Goal: Transaction & Acquisition: Purchase product/service

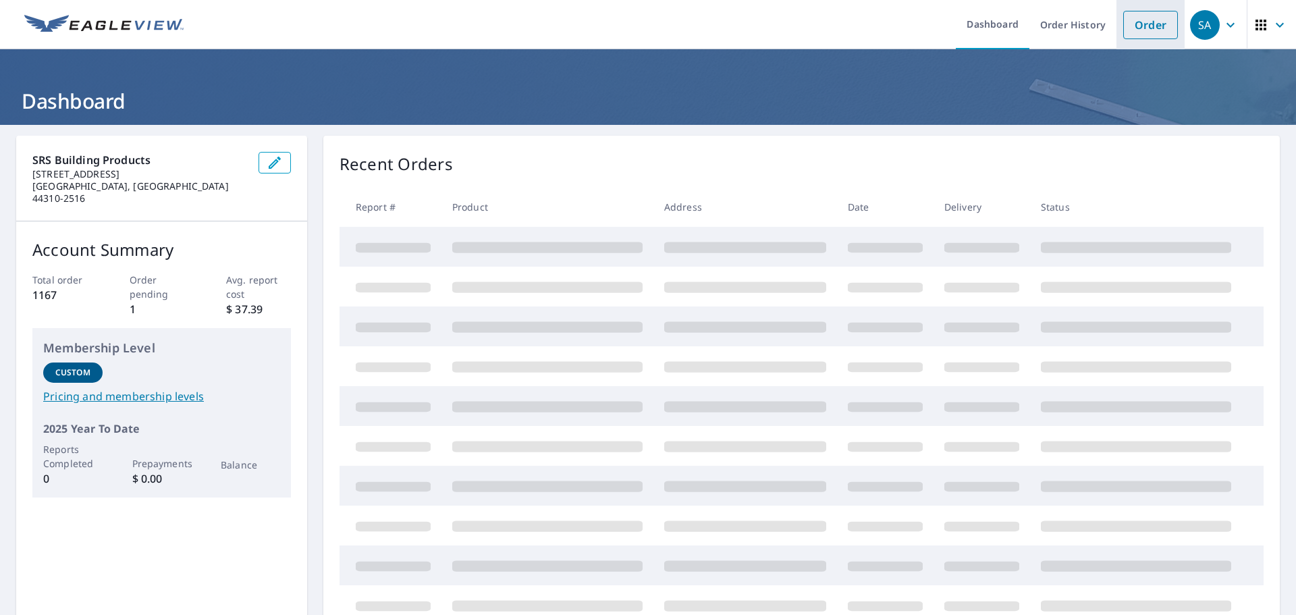
click at [1148, 19] on link "Order" at bounding box center [1151, 25] width 55 height 28
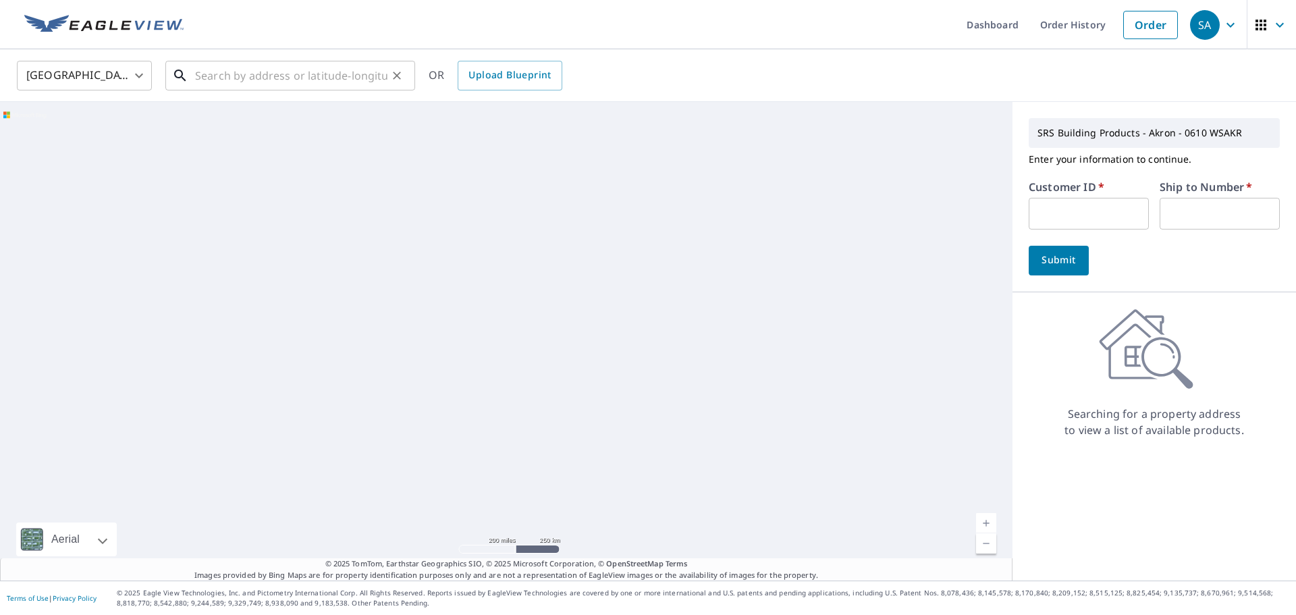
click at [283, 82] on input "text" at bounding box center [291, 76] width 192 height 38
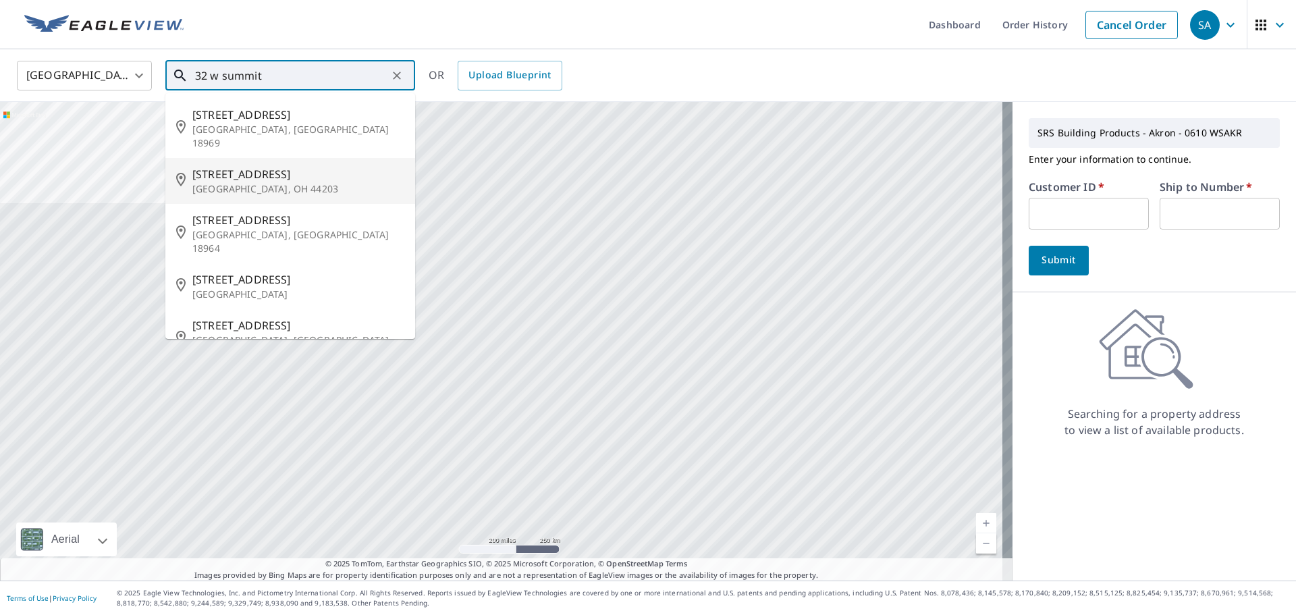
click at [267, 166] on span "[STREET_ADDRESS]" at bounding box center [298, 174] width 212 height 16
type input "[STREET_ADDRESS]"
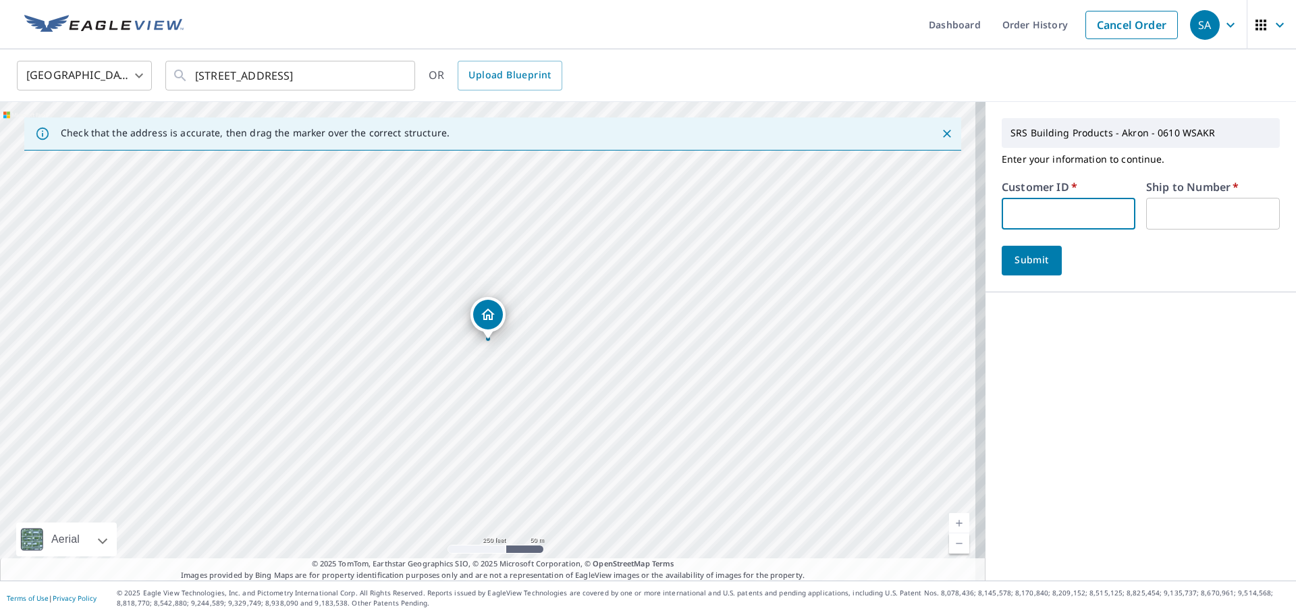
click at [1030, 221] on input "text" at bounding box center [1069, 214] width 134 height 32
type input "tnr610"
click at [1170, 222] on input "text" at bounding box center [1213, 214] width 134 height 32
type input "1"
click at [1022, 255] on span "Submit" at bounding box center [1032, 260] width 38 height 17
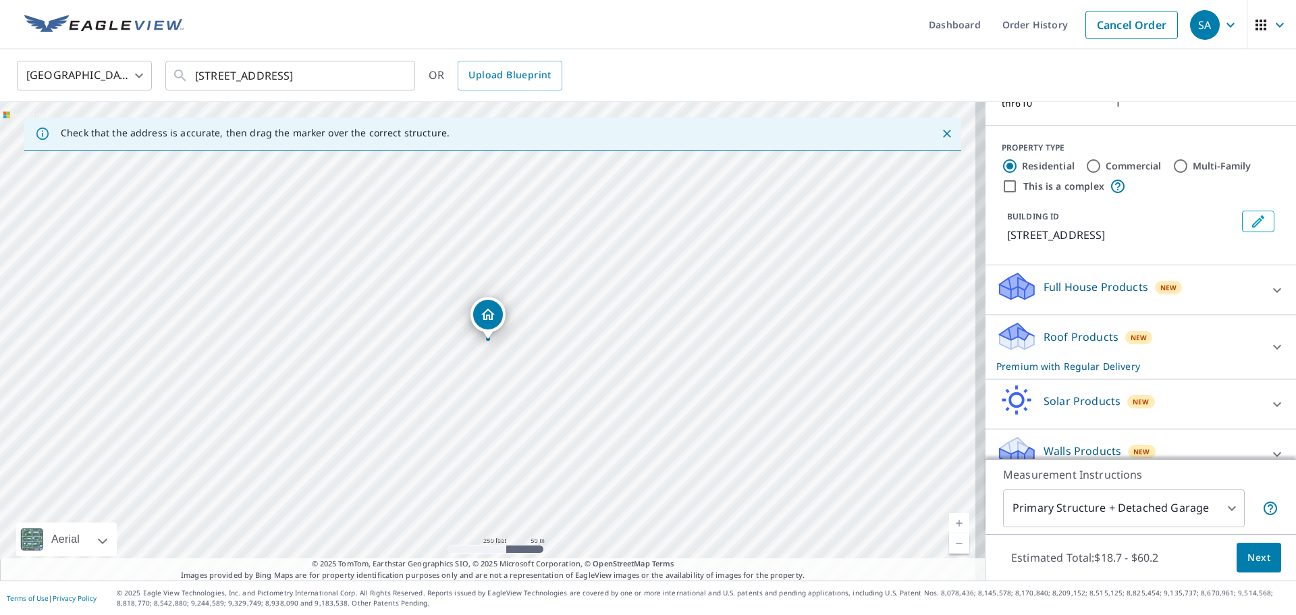
scroll to position [135, 0]
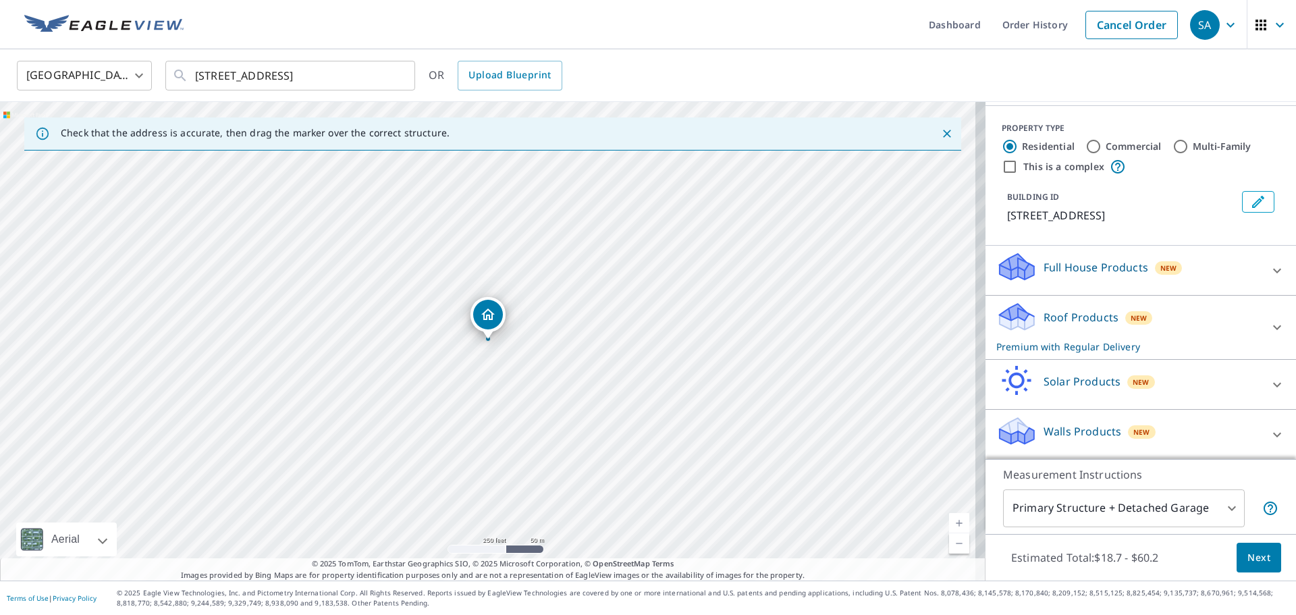
click at [1078, 317] on p "Roof Products" at bounding box center [1081, 317] width 75 height 16
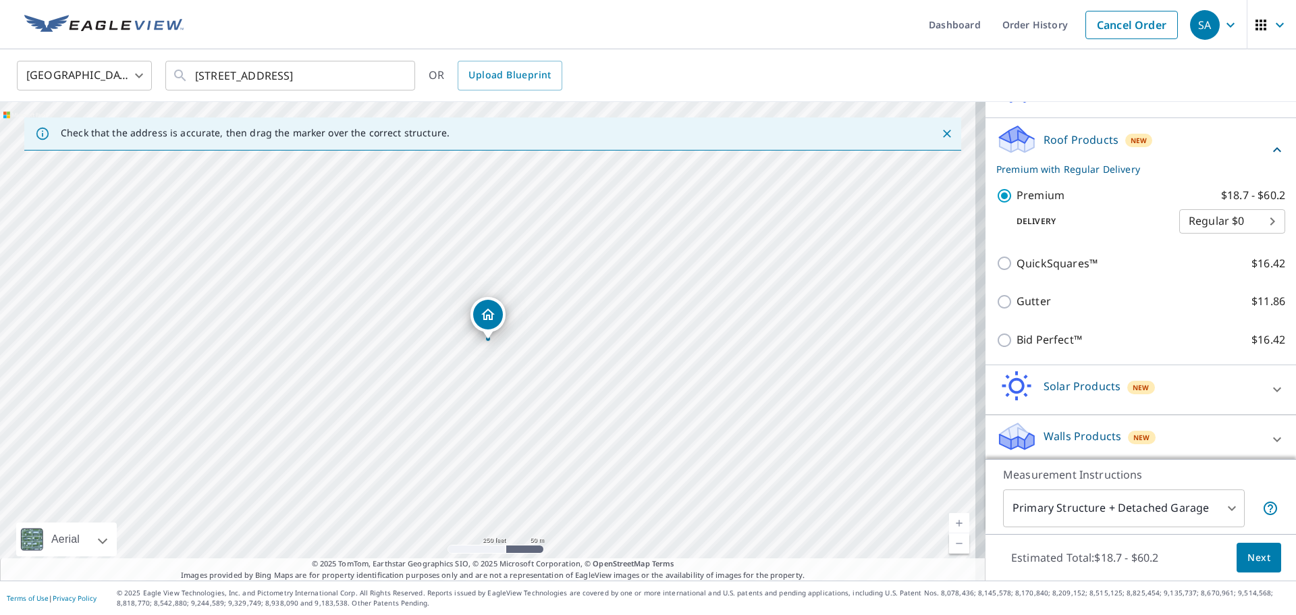
scroll to position [319, 0]
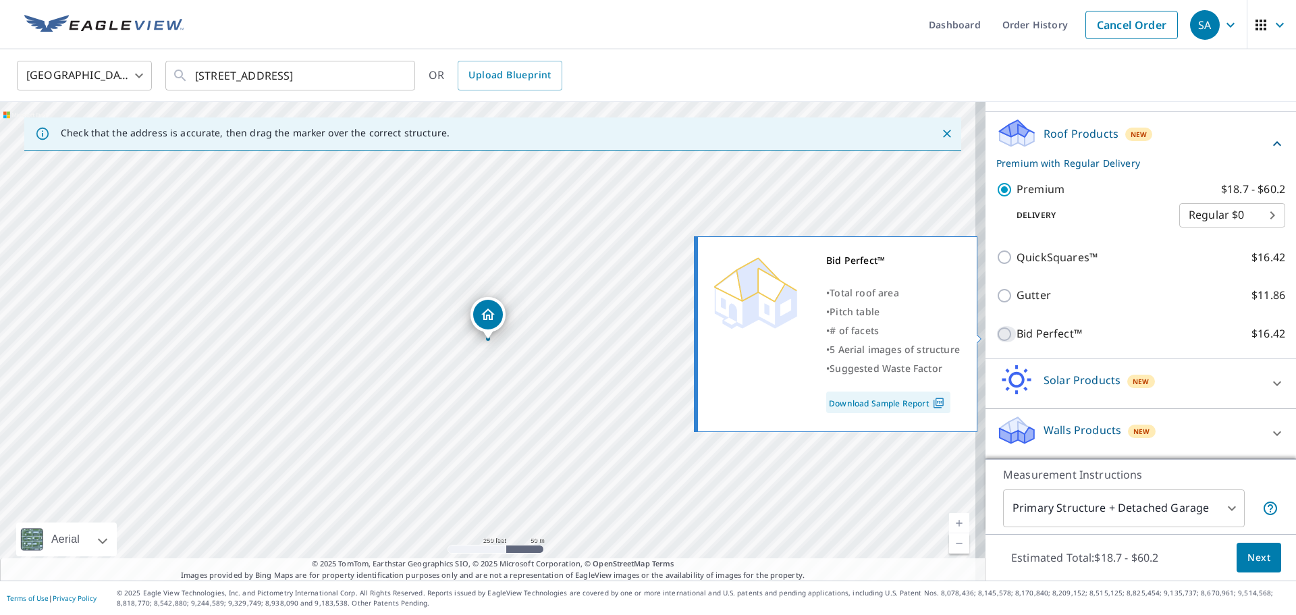
click at [997, 334] on input "Bid Perfect™ $16.42" at bounding box center [1007, 334] width 20 height 16
checkbox input "true"
checkbox input "false"
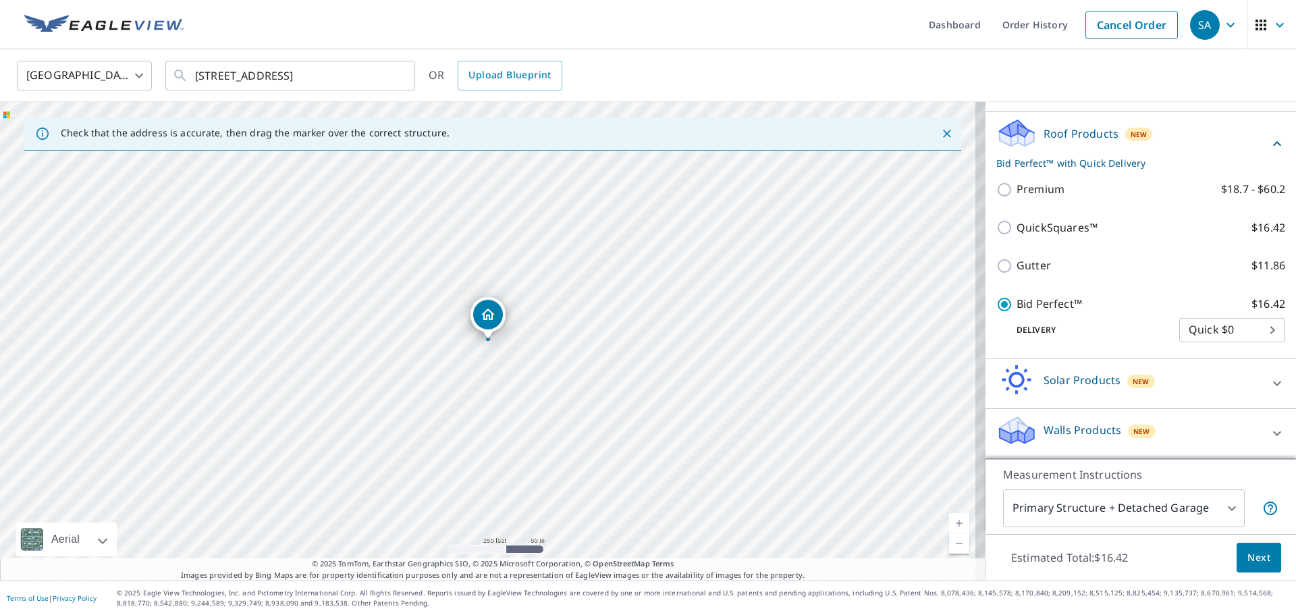
click at [1250, 560] on span "Next" at bounding box center [1259, 558] width 23 height 17
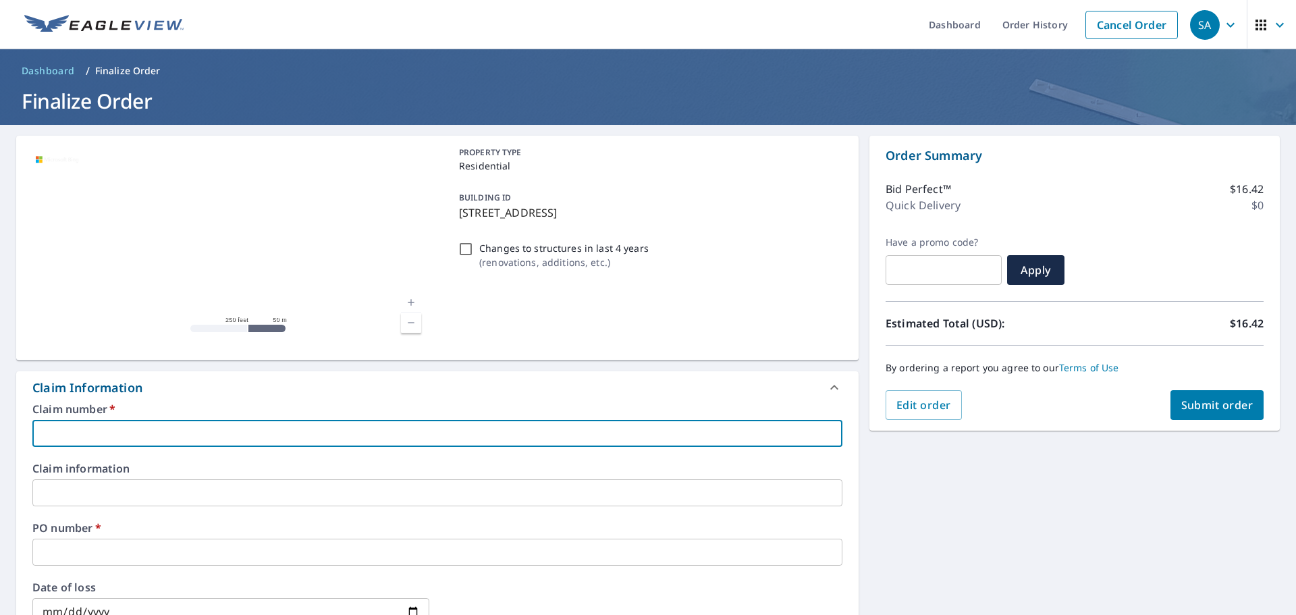
click at [159, 432] on input "text" at bounding box center [437, 433] width 810 height 27
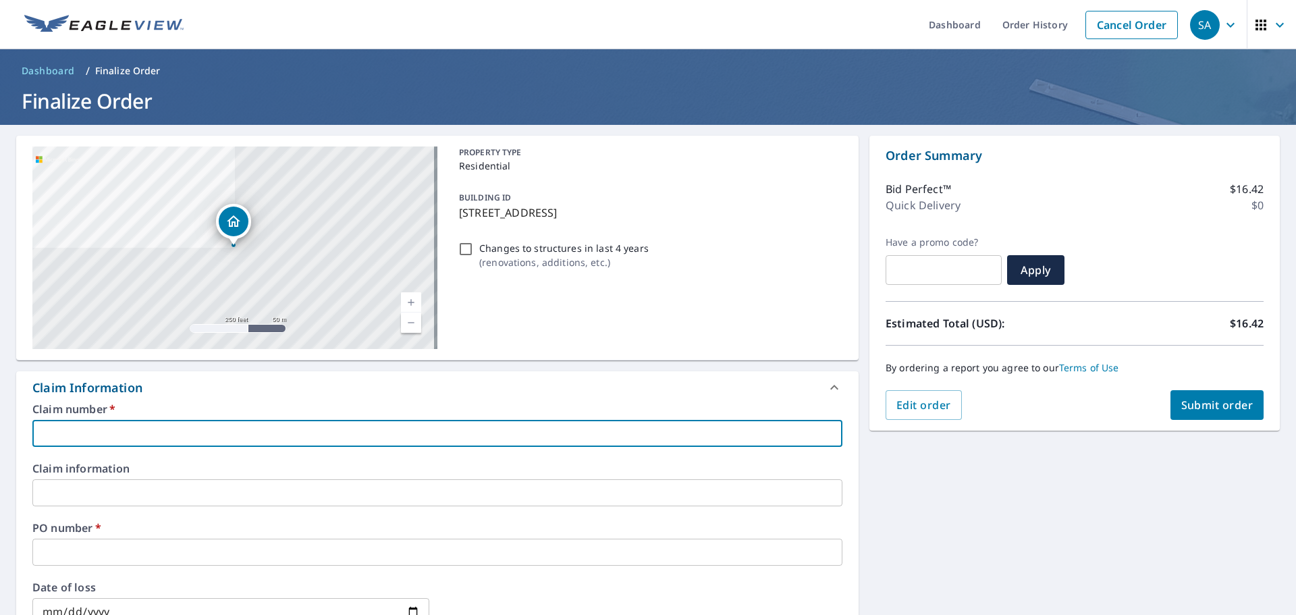
type input "na"
checkbox input "true"
click at [92, 554] on input "text" at bounding box center [437, 552] width 810 height 27
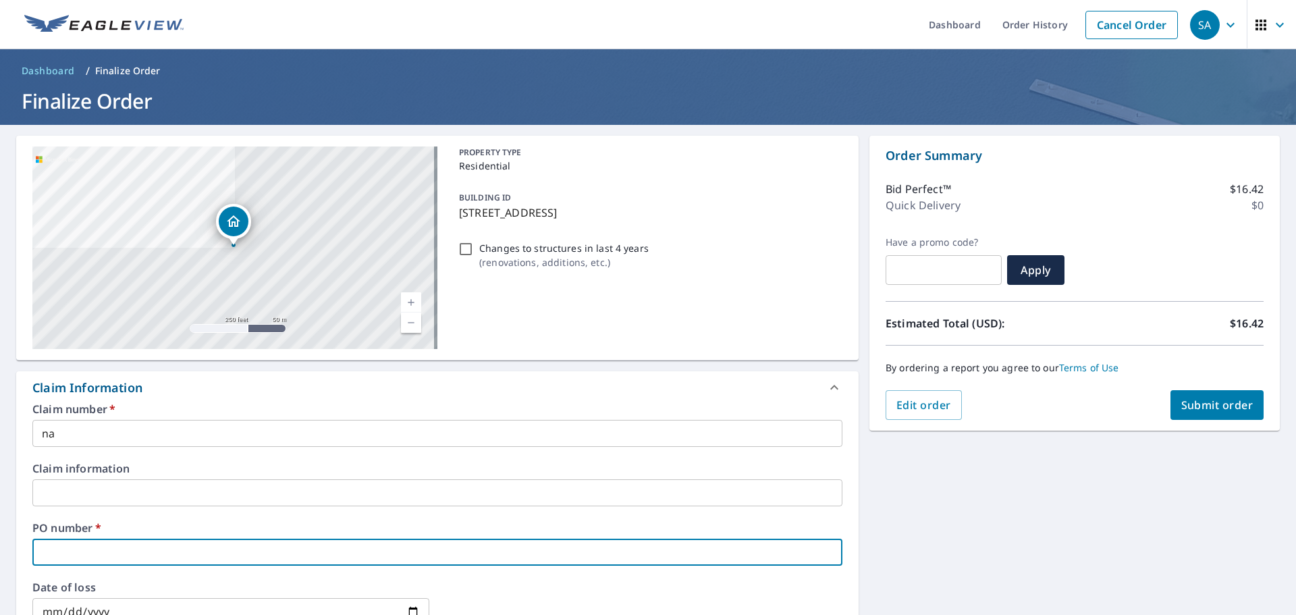
type input "[PERSON_NAME]"
checkbox input "true"
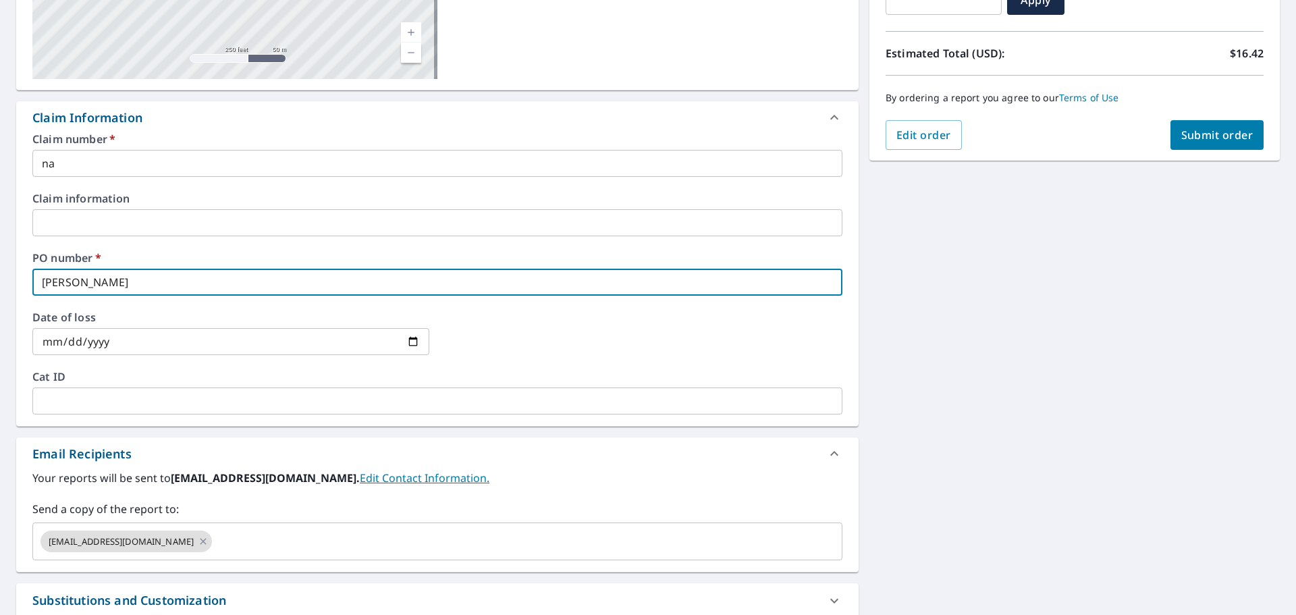
scroll to position [338, 0]
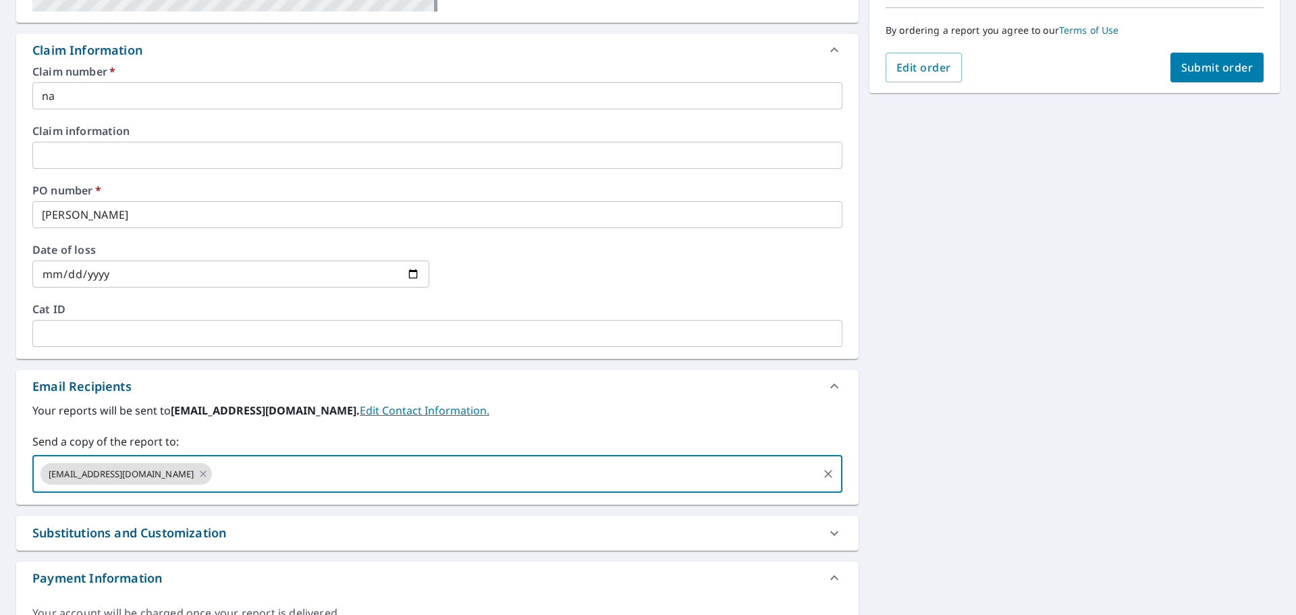
click at [267, 473] on input "text" at bounding box center [515, 474] width 602 height 26
type input "[PERSON_NAME][EMAIL_ADDRESS][PERSON_NAME][DOMAIN_NAME]"
click at [1211, 71] on span "Submit order" at bounding box center [1218, 67] width 72 height 15
checkbox input "true"
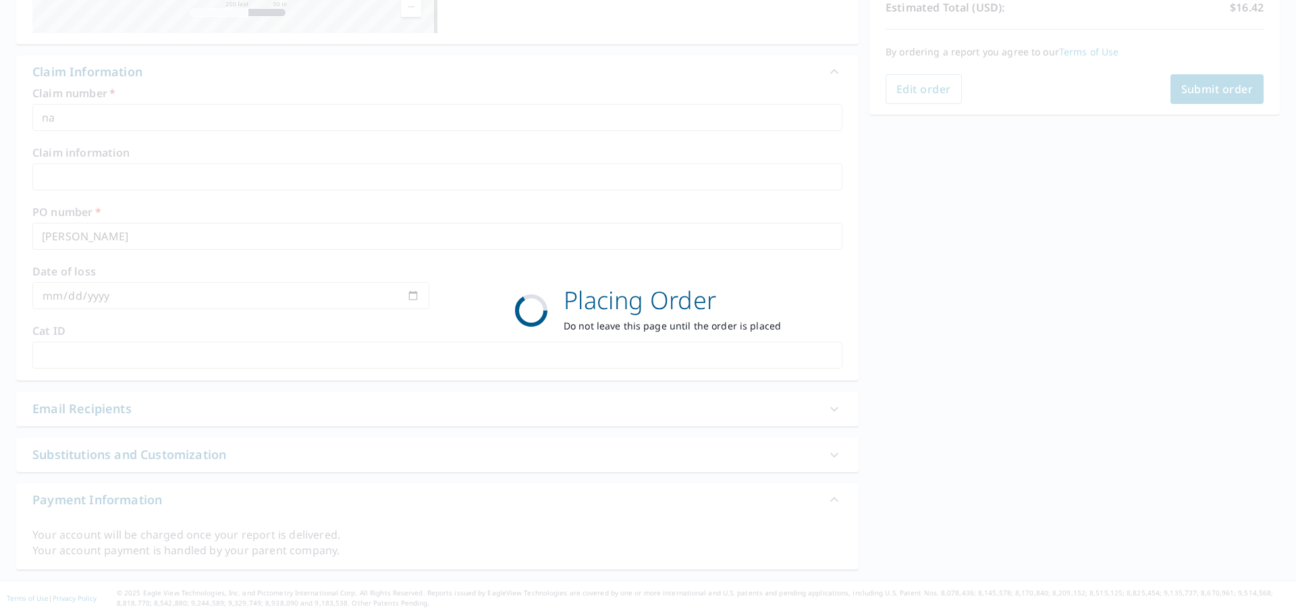
scroll to position [316, 0]
